Goal: Task Accomplishment & Management: Manage account settings

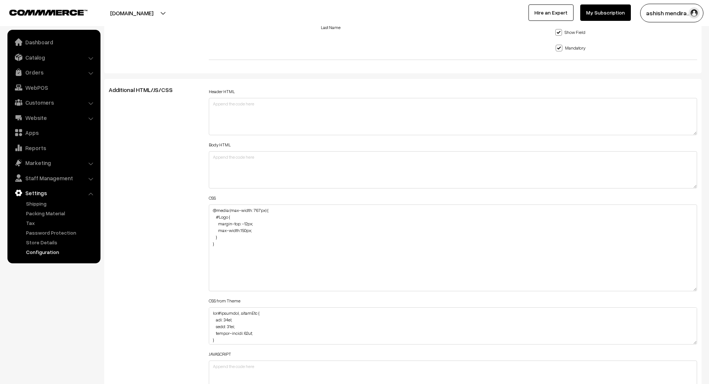
drag, startPoint x: 694, startPoint y: 238, endPoint x: 699, endPoint y: 288, distance: 49.7
click at [699, 288] on div "Header HTML Body HTML CSS @media (max-width: 767px) { #Logo { margin-top: -12px…" at bounding box center [453, 243] width 500 height 315
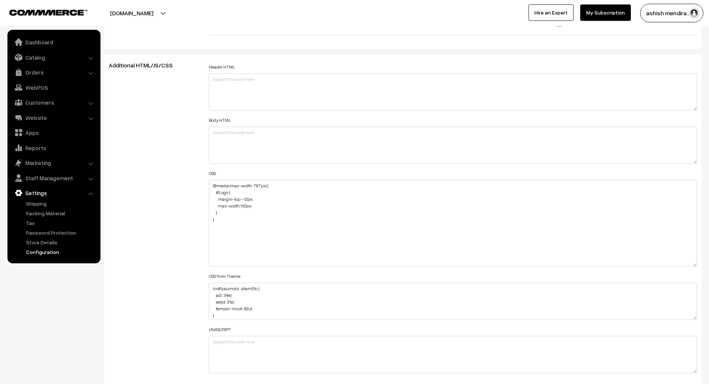
scroll to position [806, 0]
click at [232, 221] on textarea "@media (max-width: 767px) { #Logo { margin-top: -12px; max-width:150px; } }" at bounding box center [453, 223] width 488 height 87
paste textarea "cList"
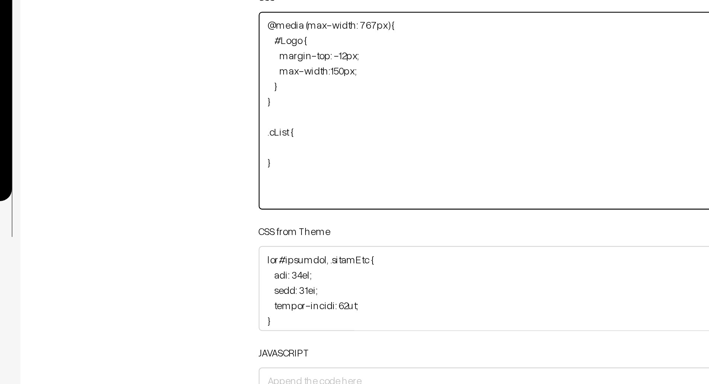
click at [223, 232] on textarea "@media (max-width: 767px) { #Logo { margin-top: -12px; max-width:150px; } }" at bounding box center [453, 223] width 488 height 87
click at [221, 232] on textarea "@media (max-width: 767px) { #Logo { margin-top: -12px; max-width:150px; } }" at bounding box center [453, 223] width 488 height 87
paste textarea "categoryListImage"
click at [244, 239] on textarea "@media (max-width: 767px) { #Logo { margin-top: -12px; max-width:150px; } }" at bounding box center [453, 223] width 488 height 87
click at [233, 240] on textarea "@media (max-width: 767px) { #Logo { margin-top: -12px; max-width:150px; } }" at bounding box center [453, 223] width 488 height 87
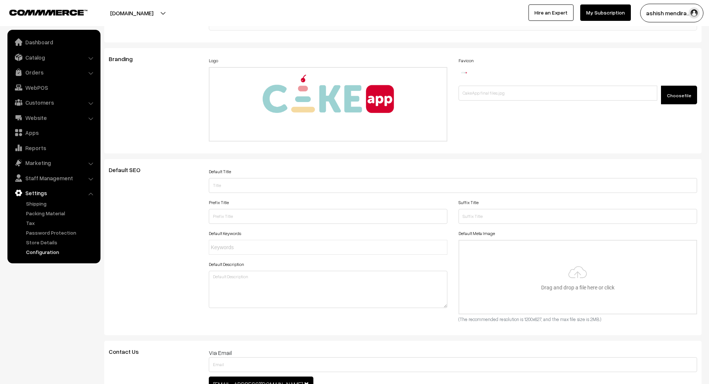
scroll to position [0, 0]
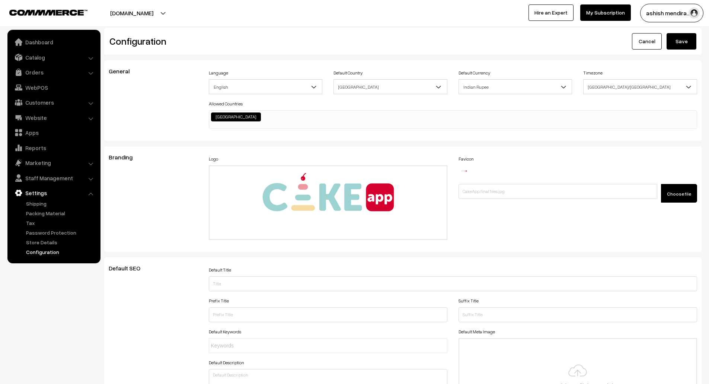
type textarea "@media (max-width: 767px) { #Logo { margin-top: -12px; max-width:150px; } } .cL…"
click at [681, 44] on button "Save" at bounding box center [681, 41] width 30 height 16
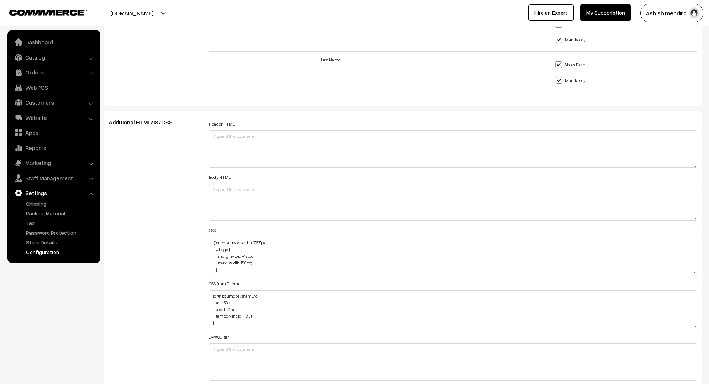
scroll to position [831, 0]
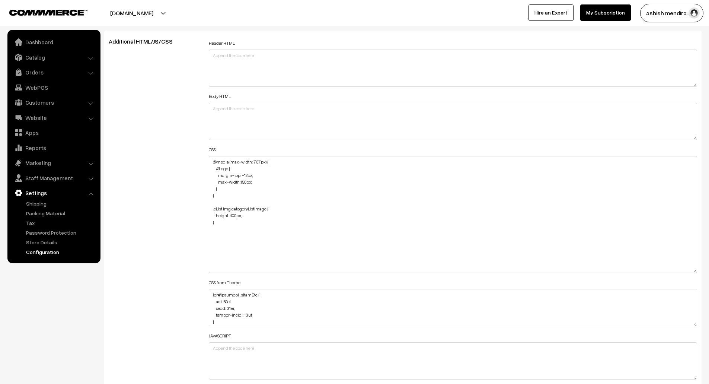
drag, startPoint x: 695, startPoint y: 191, endPoint x: 699, endPoint y: 287, distance: 96.0
click at [699, 287] on div "Header HTML Body HTML CSS @media (max-width: 767px) { #Logo { margin-top: -12px…" at bounding box center [453, 211] width 500 height 346
click at [232, 225] on textarea "@media (max-width: 767px) { #Logo { margin-top: -12px; max-width:150px; } } .cL…" at bounding box center [453, 222] width 488 height 133
paste textarea "@media (min-width: 360px) and (max-width: 412px) { .commmerce_8530ee0a { width:…"
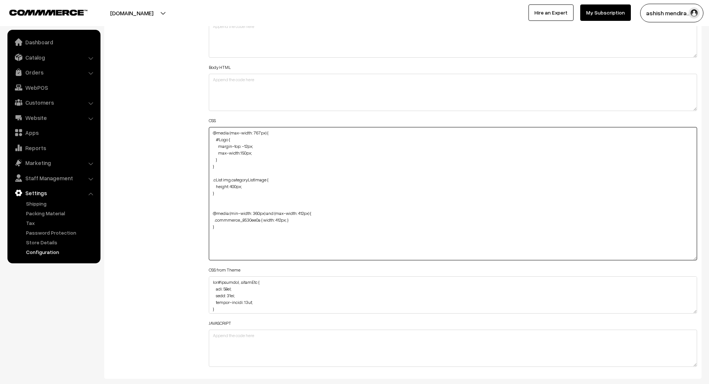
scroll to position [866, 0]
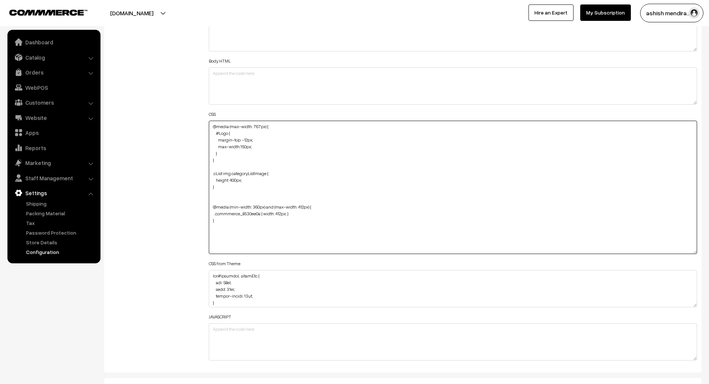
drag, startPoint x: 222, startPoint y: 188, endPoint x: 211, endPoint y: 172, distance: 20.2
click at [211, 172] on textarea "@media (max-width: 767px) { #Logo { margin-top: -12px; max-width:150px; } } .cL…" at bounding box center [453, 187] width 488 height 133
drag, startPoint x: 295, startPoint y: 215, endPoint x: 214, endPoint y: 216, distance: 80.7
click at [214, 216] on textarea "@media (max-width: 767px) { #Logo { margin-top: -12px; max-width:150px; } } .cL…" at bounding box center [453, 187] width 488 height 133
paste textarea ".cList img.categoryListImage { height: 400px; }"
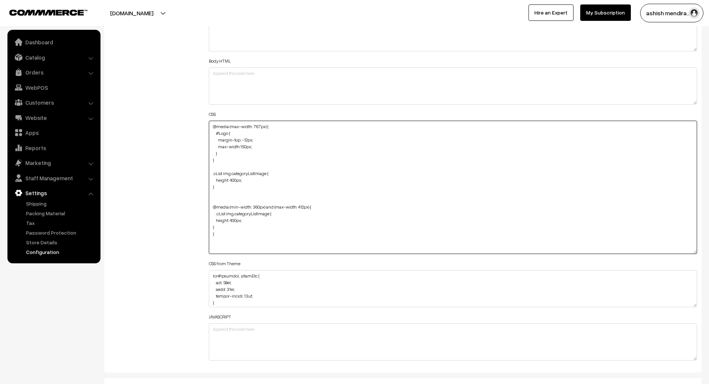
click at [231, 221] on textarea "@media (max-width: 767px) { #Logo { margin-top: -12px; max-width:150px; } } .cL…" at bounding box center [453, 187] width 488 height 133
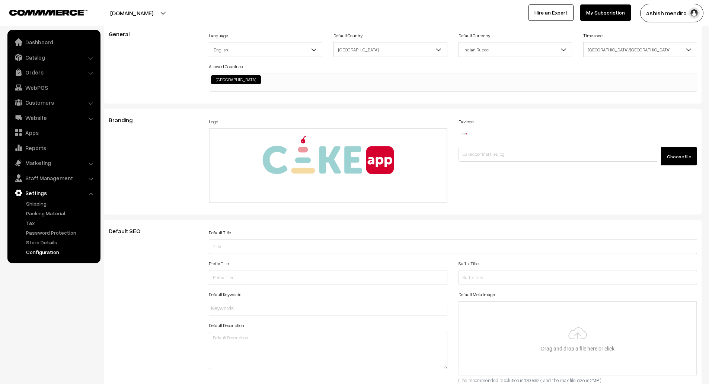
scroll to position [0, 0]
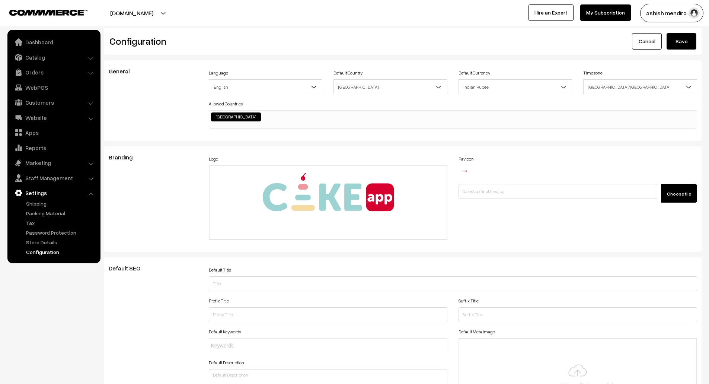
type textarea "@media (max-width: 767px) { #Logo { margin-top: -12px; max-width:150px; } } .cL…"
click at [677, 41] on button "Save" at bounding box center [681, 41] width 30 height 16
